Goal: Use online tool/utility: Utilize a website feature to perform a specific function

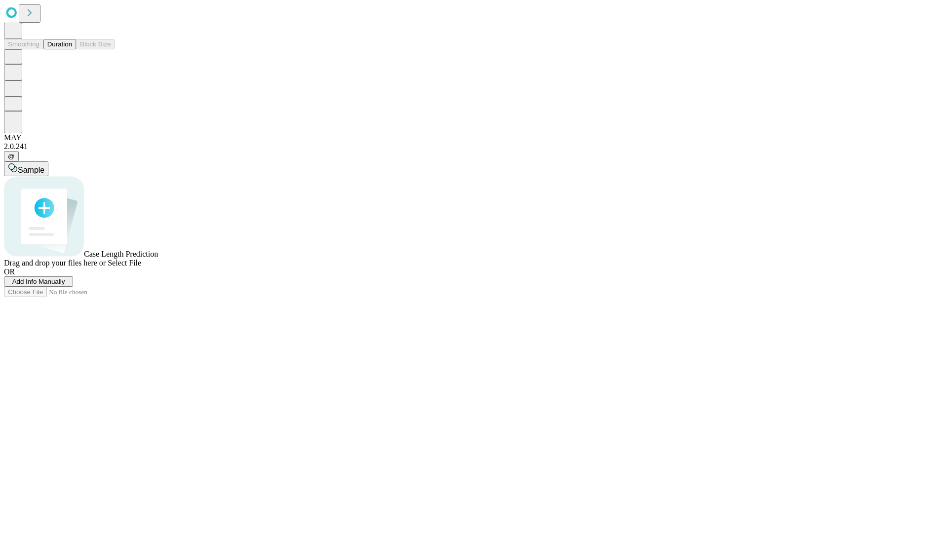
click at [72, 49] on button "Duration" at bounding box center [59, 44] width 33 height 10
click at [141, 267] on span "Select File" at bounding box center [125, 263] width 34 height 8
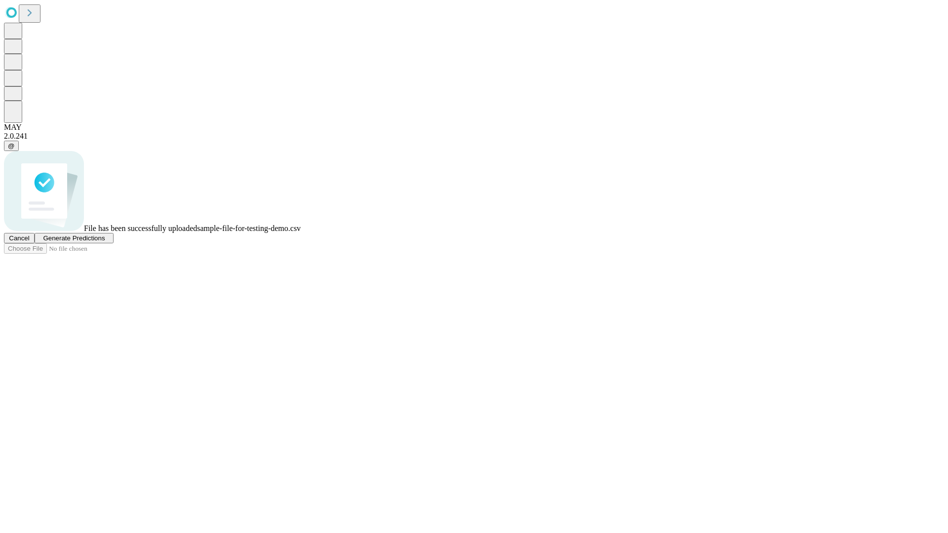
click at [105, 242] on span "Generate Predictions" at bounding box center [74, 237] width 62 height 7
